Goal: Task Accomplishment & Management: Use online tool/utility

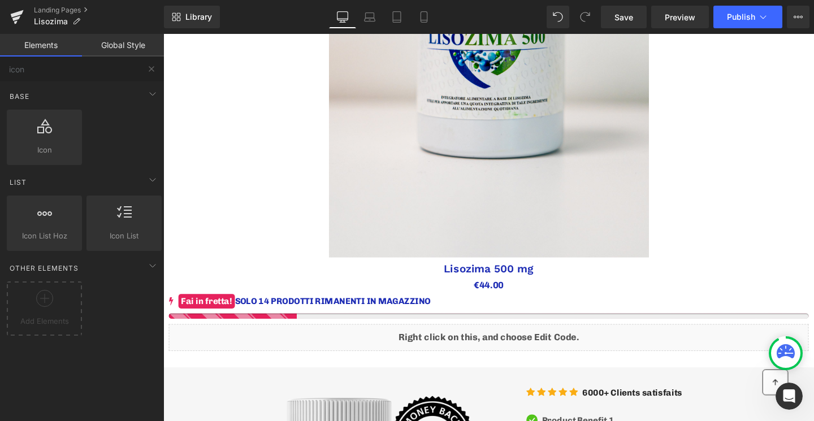
scroll to position [583, 0]
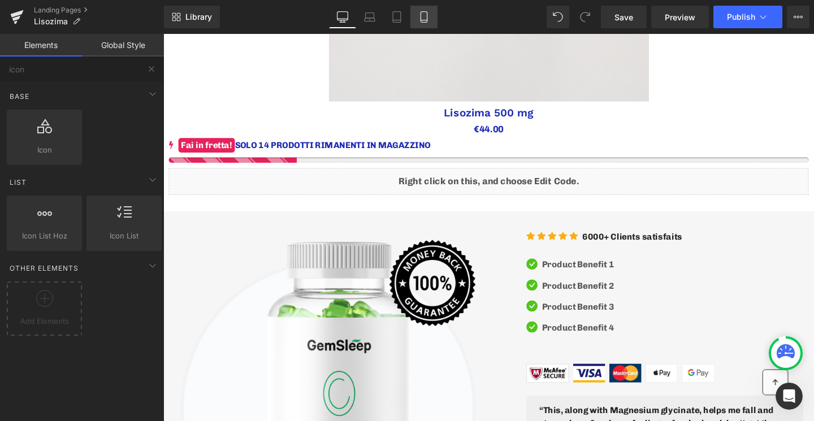
click at [421, 21] on icon at bounding box center [423, 17] width 6 height 11
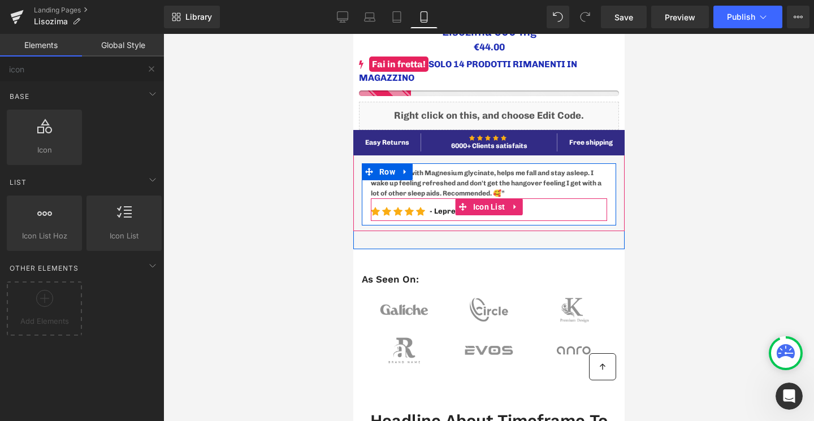
scroll to position [465, 0]
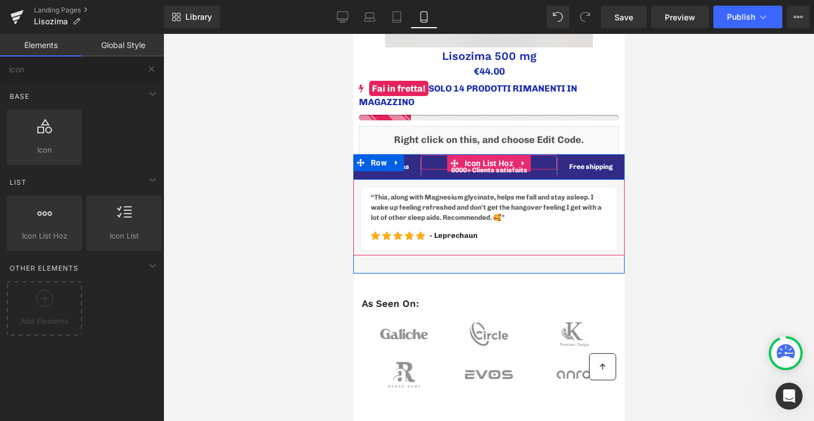
click at [523, 164] on link at bounding box center [518, 170] width 12 height 14
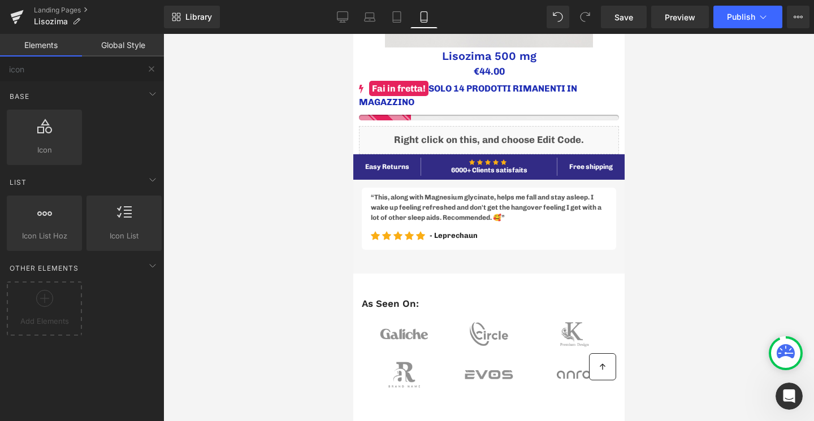
click at [719, 174] on div at bounding box center [488, 227] width 650 height 387
click at [315, 138] on div at bounding box center [488, 227] width 650 height 387
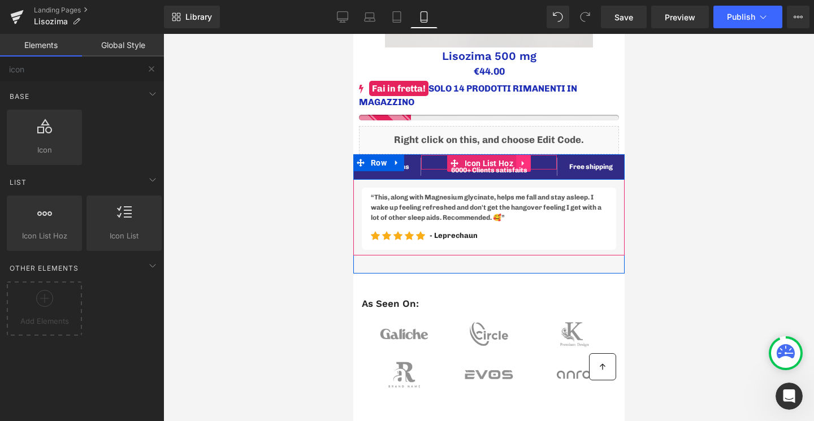
click at [523, 159] on icon at bounding box center [523, 163] width 8 height 8
click at [516, 162] on icon at bounding box center [515, 163] width 8 height 8
click at [546, 162] on icon at bounding box center [545, 163] width 2 height 5
click at [524, 163] on icon at bounding box center [523, 163] width 8 height 8
click at [502, 164] on icon at bounding box center [501, 163] width 8 height 8
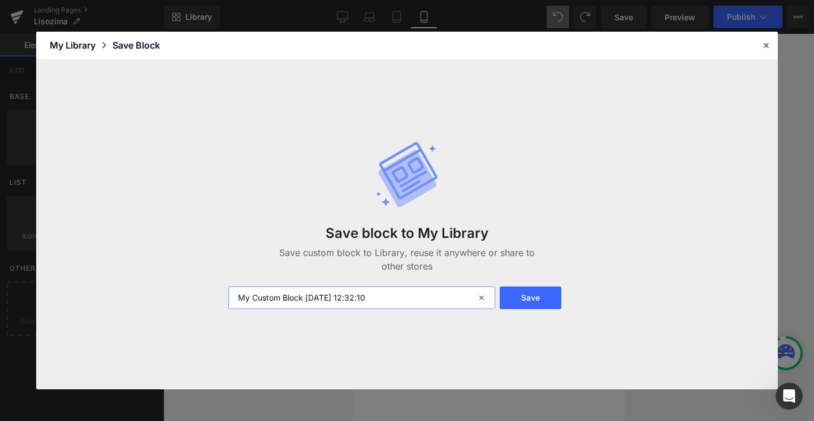
drag, startPoint x: 391, startPoint y: 297, endPoint x: 230, endPoint y: 255, distance: 166.5
click at [230, 255] on div "Save block to My Library Save custom block to Library, reuse it anywhere or sha…" at bounding box center [406, 225] width 371 height 214
type input "3 icone valore"
click at [520, 298] on button "Save" at bounding box center [530, 297] width 62 height 23
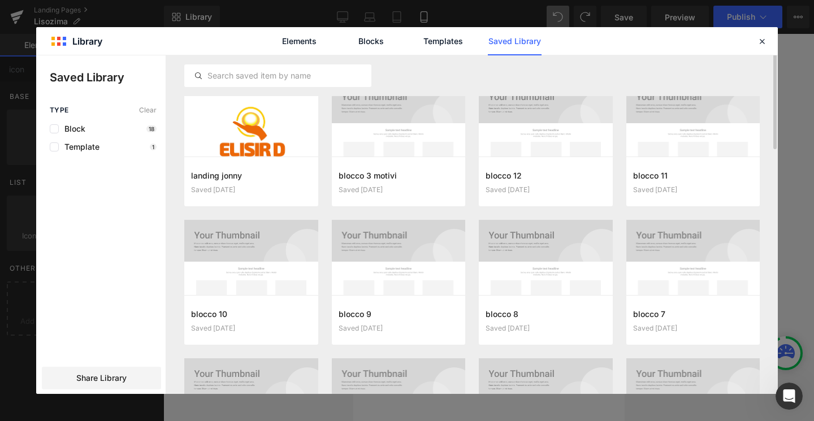
scroll to position [0, 0]
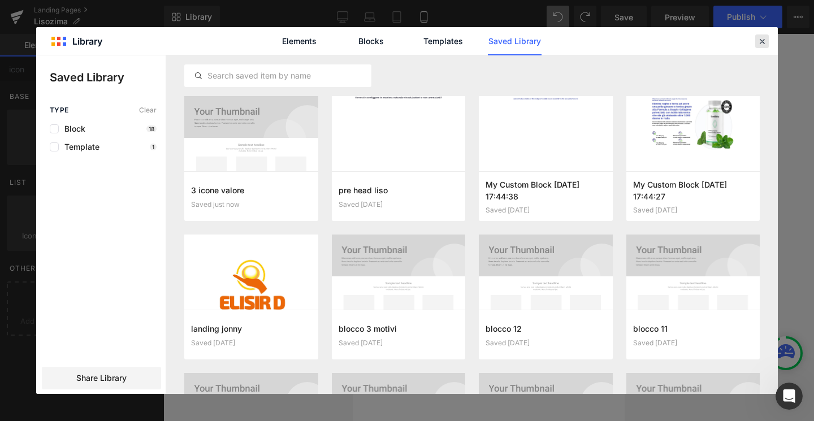
click at [758, 41] on icon at bounding box center [761, 41] width 10 height 10
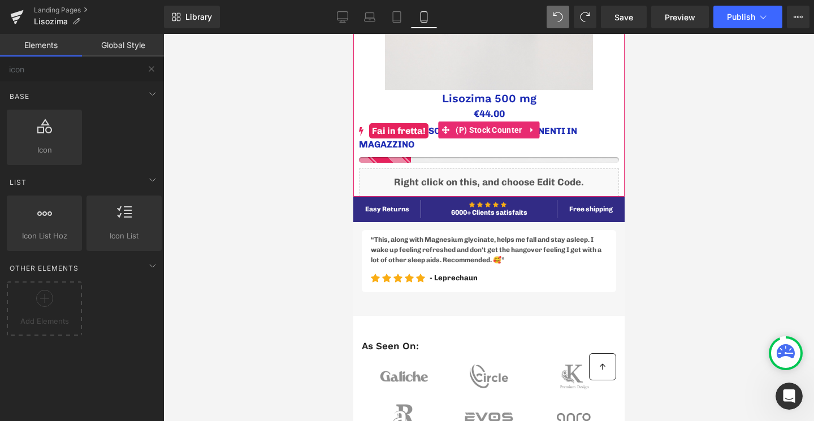
scroll to position [314, 0]
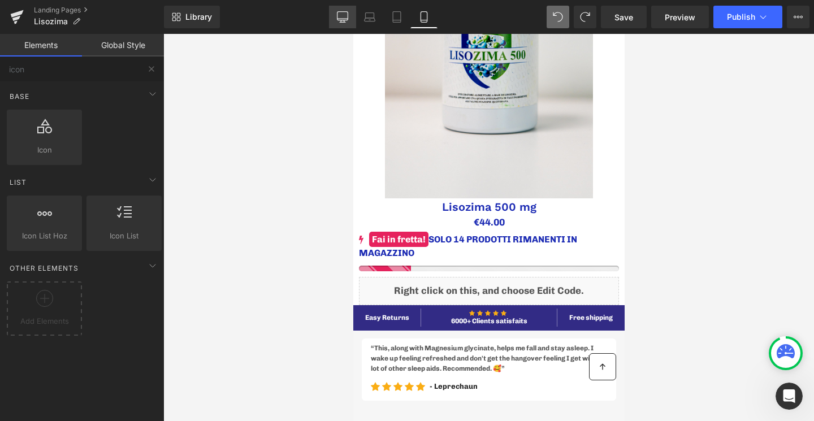
click at [351, 15] on link "Desktop" at bounding box center [342, 17] width 27 height 23
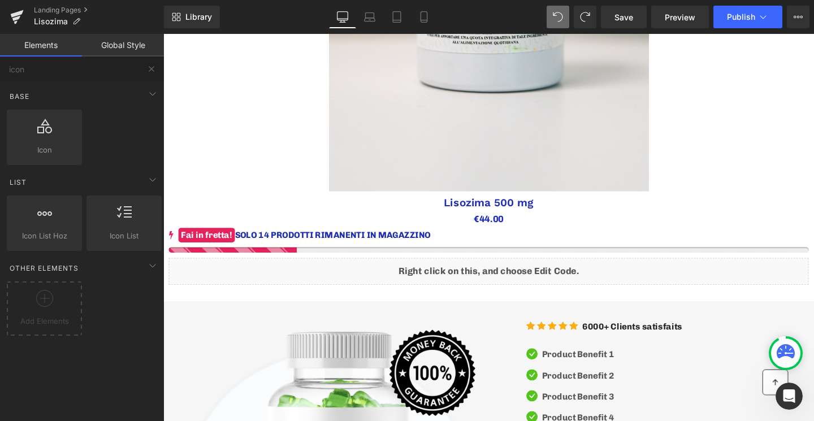
scroll to position [494, 0]
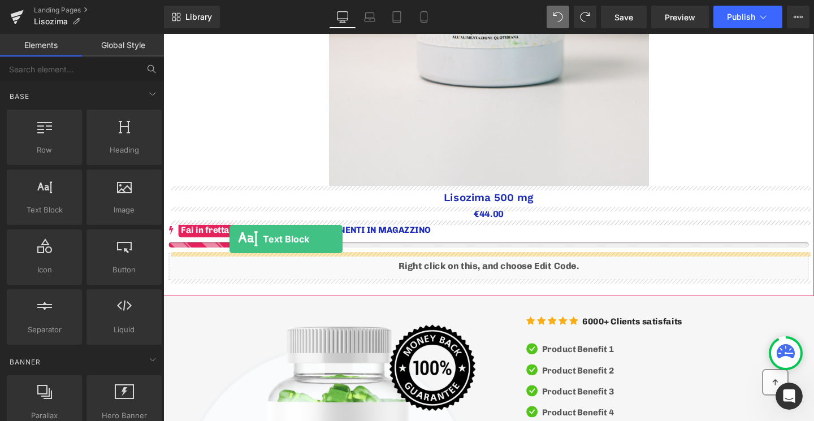
drag, startPoint x: 225, startPoint y: 225, endPoint x: 233, endPoint y: 250, distance: 26.1
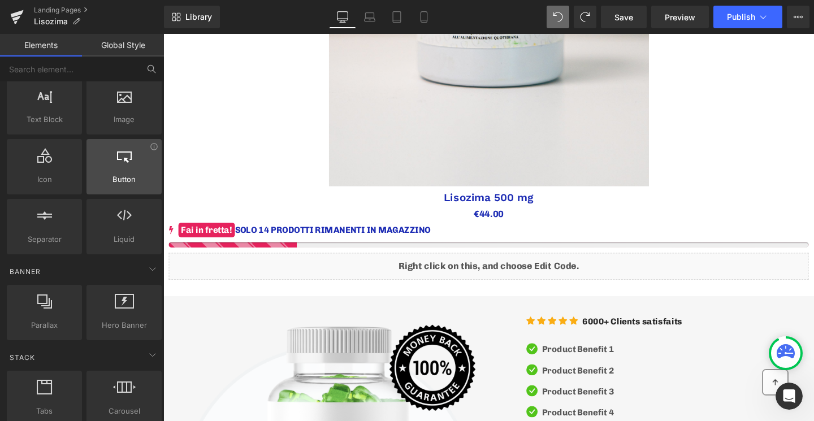
scroll to position [0, 0]
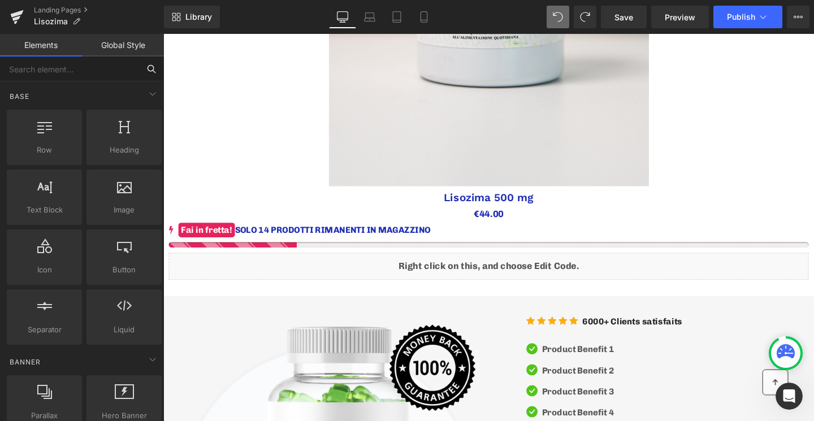
click at [65, 66] on input "text" at bounding box center [69, 68] width 139 height 25
type input "r"
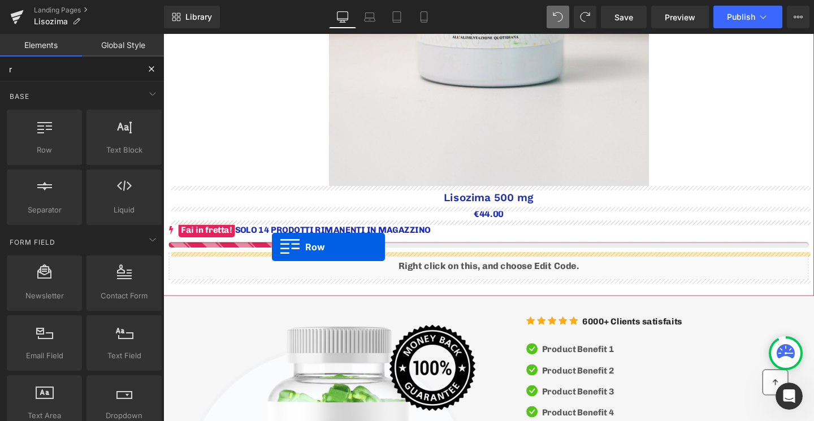
drag, startPoint x: 215, startPoint y: 159, endPoint x: 277, endPoint y: 258, distance: 116.6
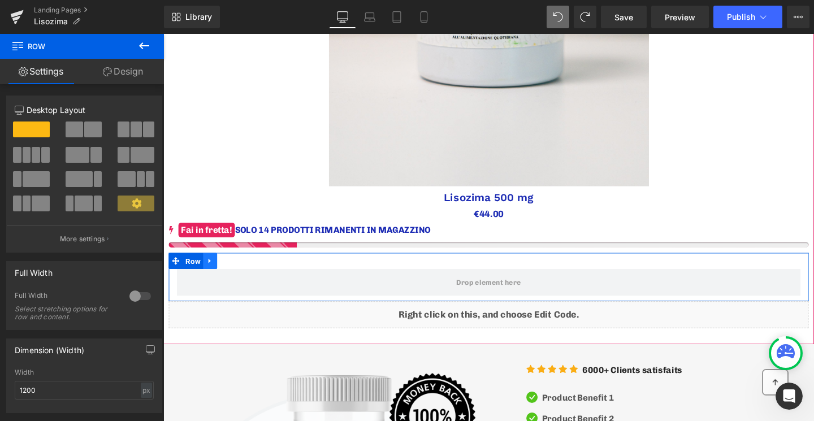
click at [214, 272] on icon at bounding box center [212, 272] width 8 height 8
click at [223, 270] on icon at bounding box center [227, 272] width 8 height 8
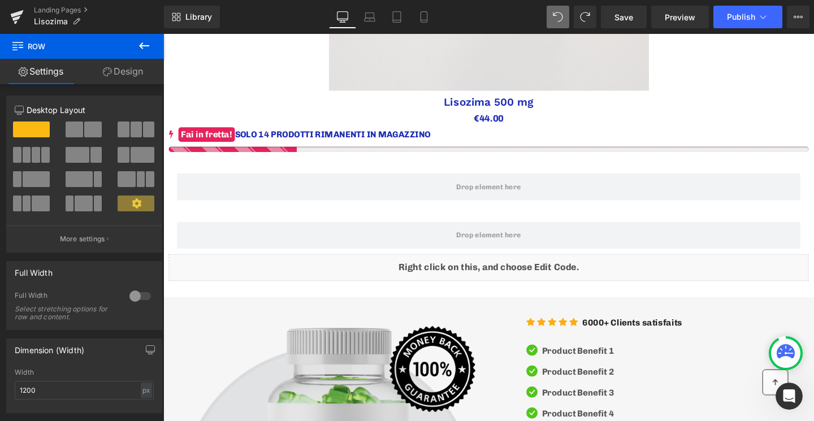
scroll to position [577, 0]
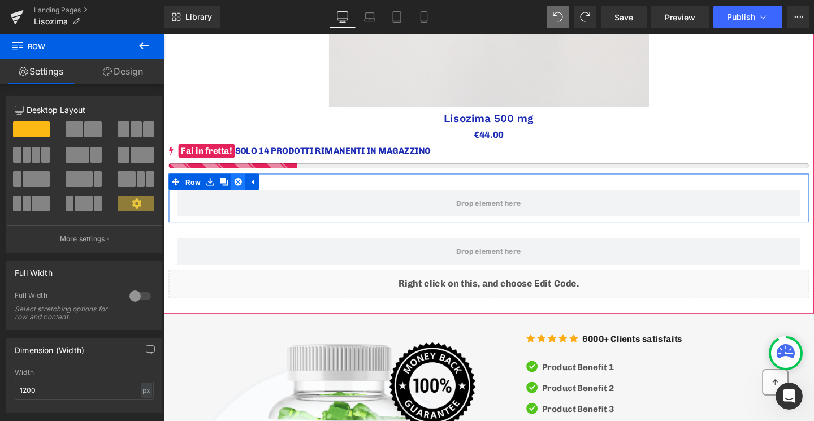
click at [246, 190] on link at bounding box center [241, 189] width 15 height 17
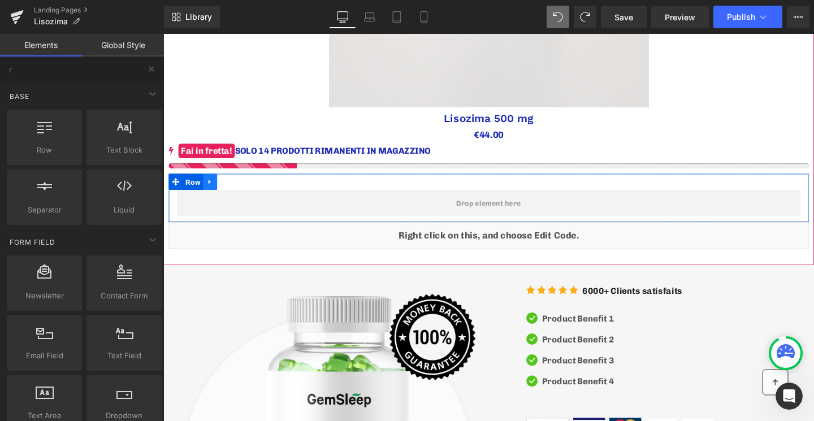
click at [216, 192] on icon at bounding box center [212, 189] width 8 height 8
click at [214, 190] on icon at bounding box center [212, 189] width 8 height 8
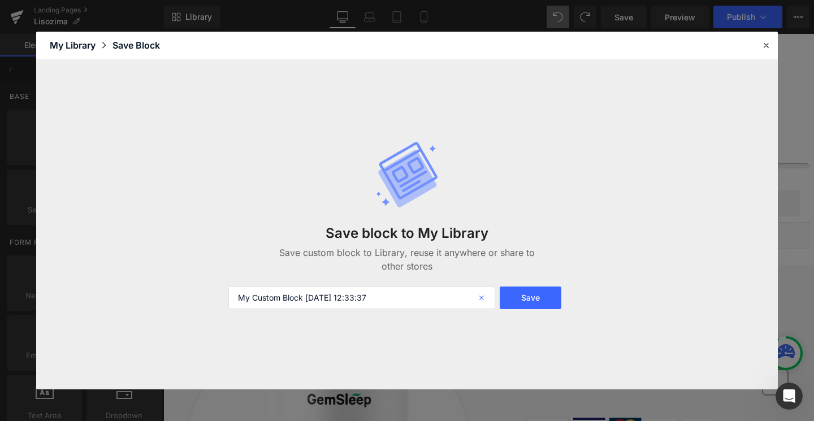
click at [486, 296] on icon at bounding box center [482, 297] width 25 height 23
click at [762, 45] on icon at bounding box center [765, 45] width 10 height 10
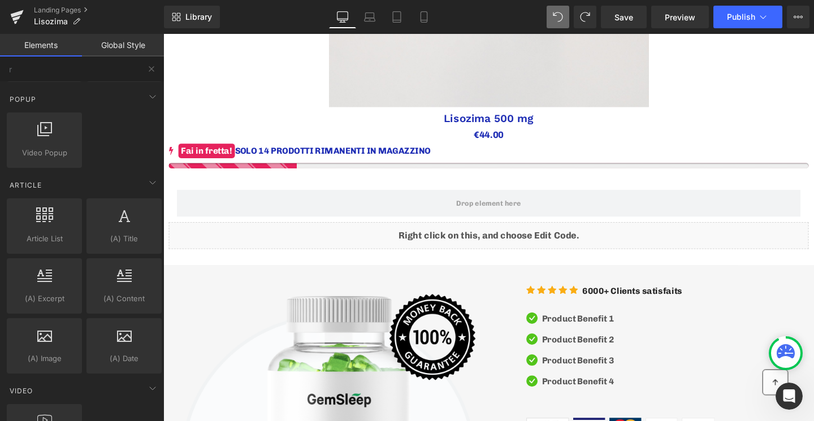
scroll to position [1947, 0]
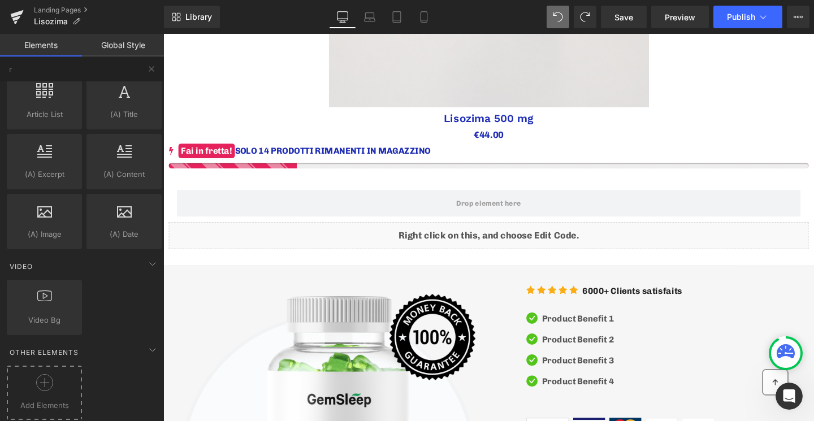
click at [42, 377] on icon at bounding box center [44, 382] width 17 height 17
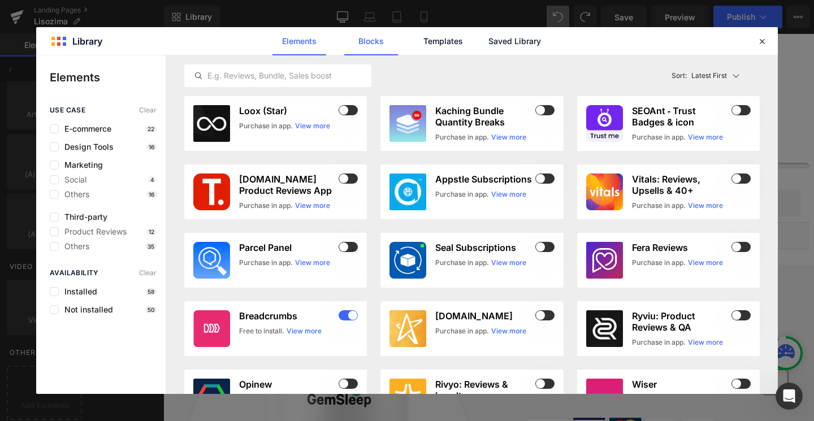
click at [373, 38] on link "Blocks" at bounding box center [371, 41] width 54 height 28
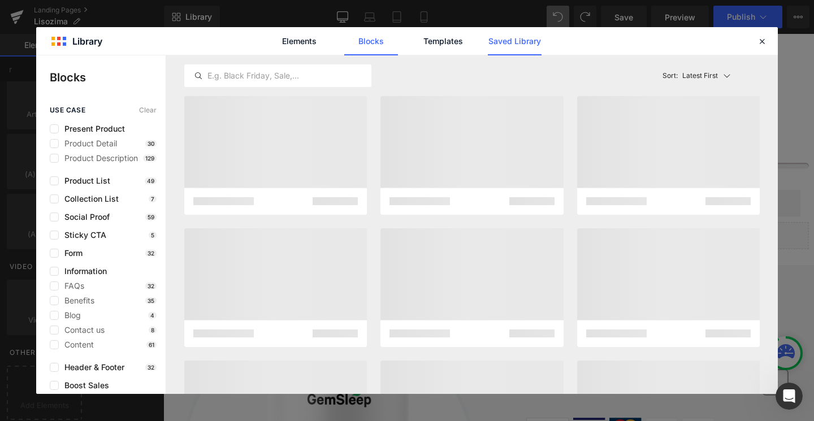
click at [515, 40] on link "Saved Library" at bounding box center [515, 41] width 54 height 28
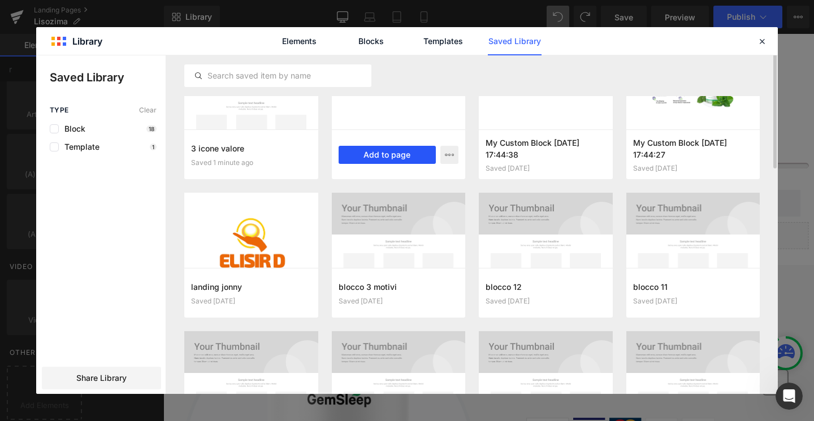
scroll to position [0, 0]
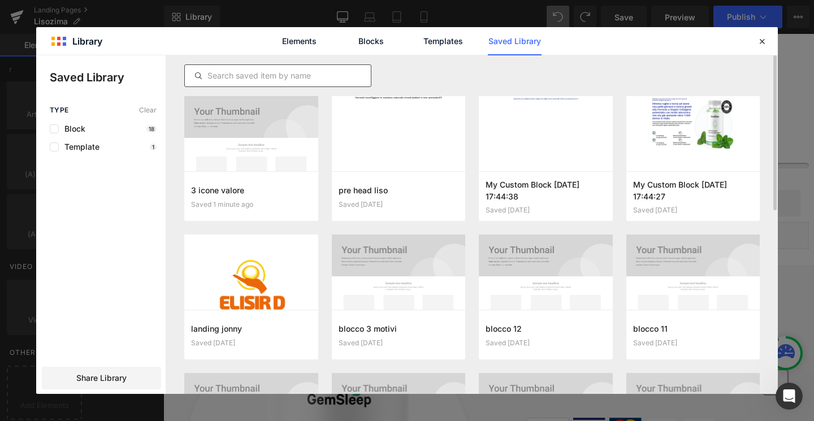
click at [268, 76] on input "text" at bounding box center [278, 76] width 186 height 14
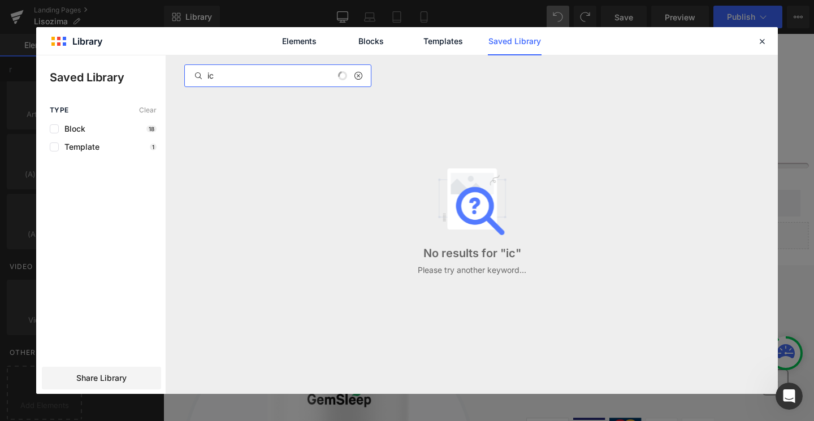
type input "i"
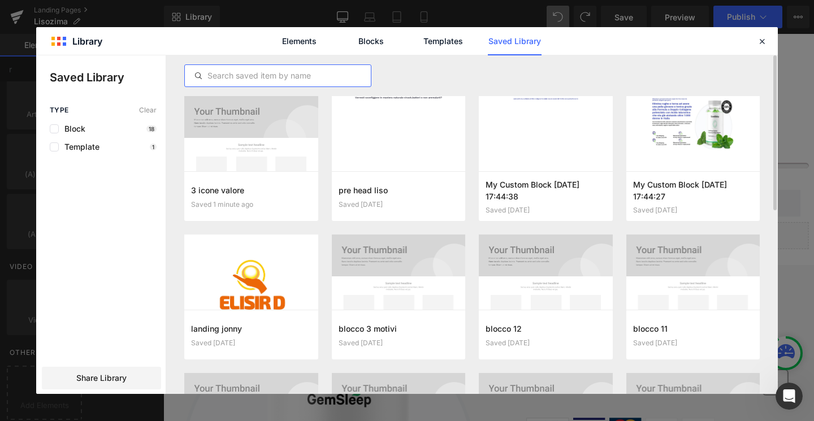
type input "b"
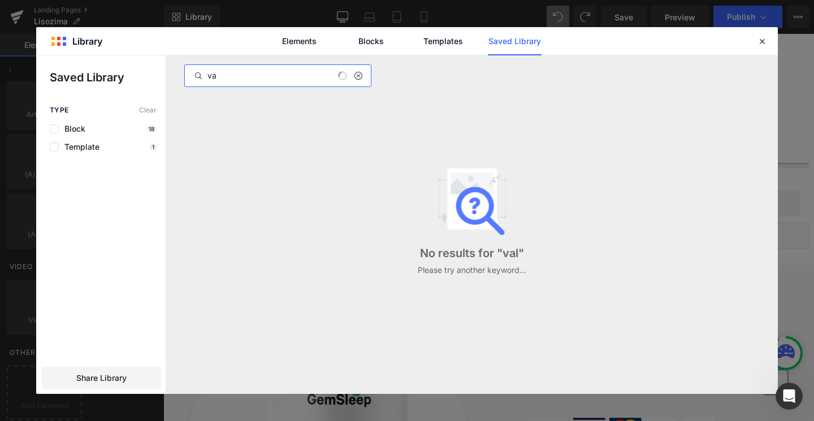
type input "v"
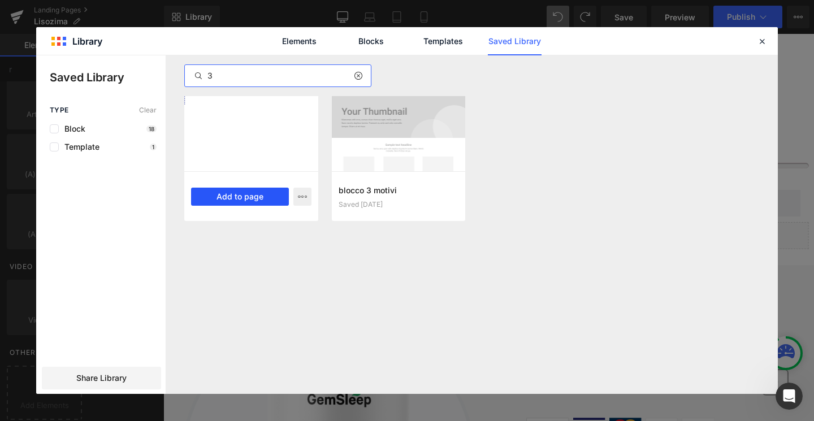
type input "3"
click at [247, 195] on button "Add to page" at bounding box center [240, 197] width 98 height 18
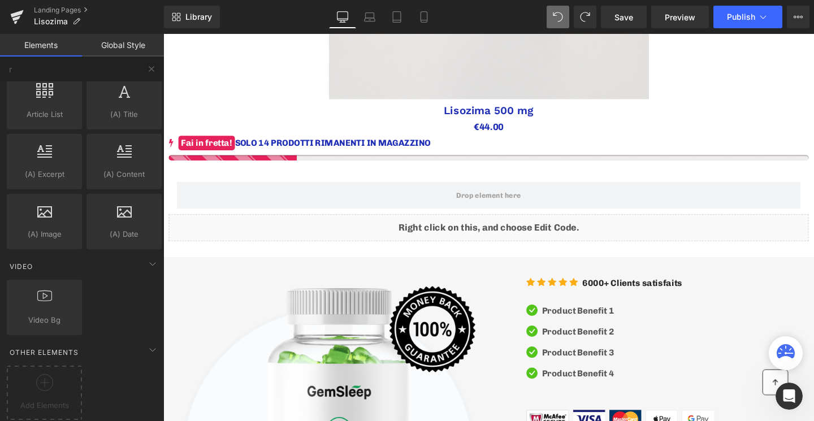
scroll to position [656, 0]
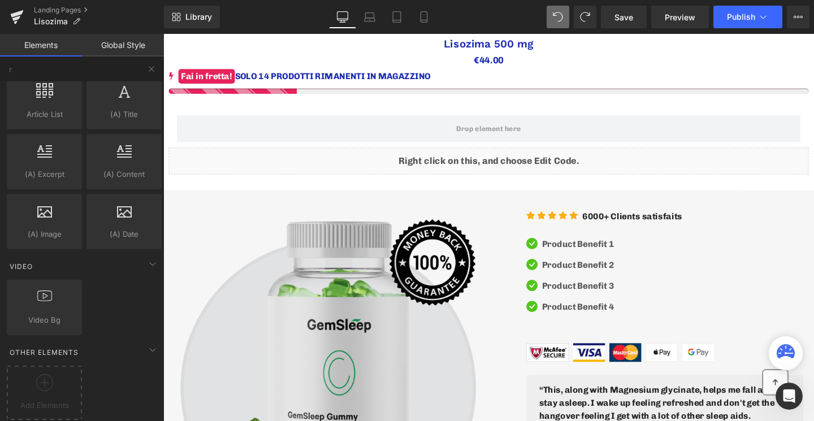
click at [365, 294] on img at bounding box center [340, 388] width 330 height 346
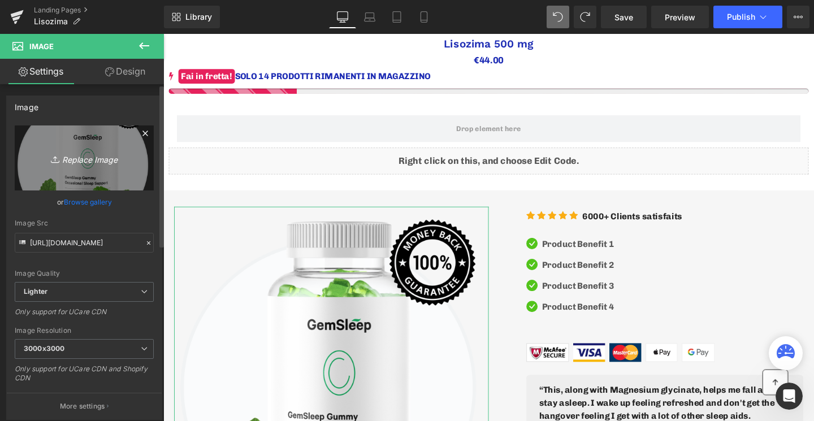
click at [99, 149] on link "Replace Image" at bounding box center [84, 157] width 139 height 65
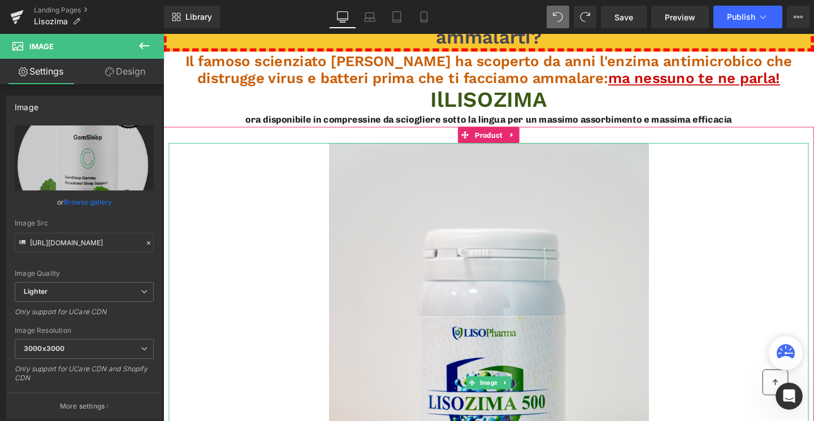
scroll to position [0, 0]
